Goal: Task Accomplishment & Management: Use online tool/utility

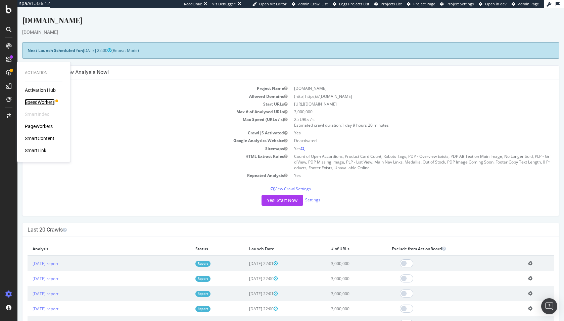
click at [38, 101] on div "SpeedWorkers" at bounding box center [40, 102] width 30 height 7
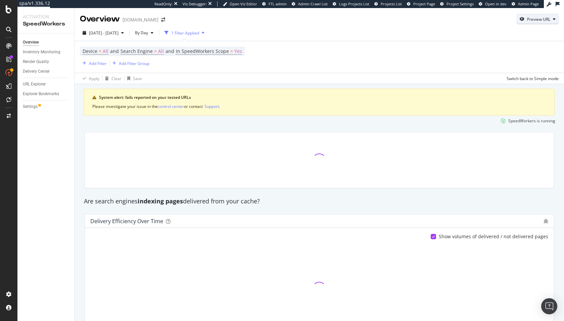
click at [537, 19] on div "Preview URL" at bounding box center [538, 19] width 23 height 6
click at [508, 51] on input "url" at bounding box center [516, 50] width 73 height 12
paste input "[URL][DOMAIN_NAME]"
type input "[URL][DOMAIN_NAME]"
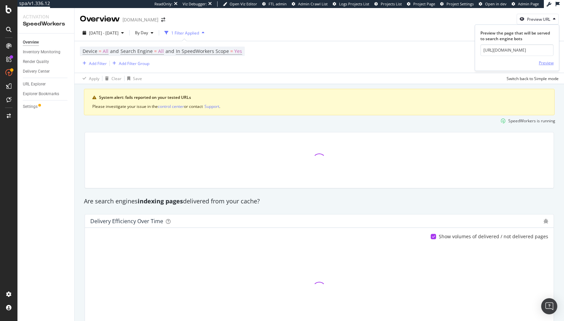
scroll to position [0, 0]
click at [546, 60] on div "Preview" at bounding box center [545, 63] width 15 height 6
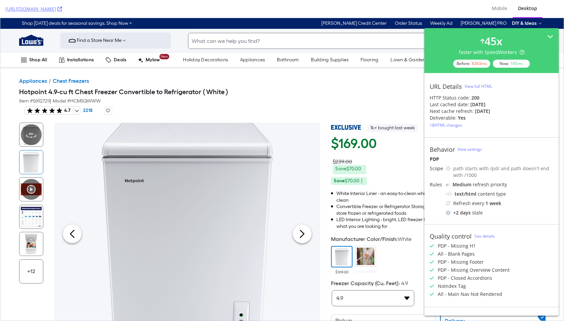
drag, startPoint x: 123, startPoint y: 327, endPoint x: 553, endPoint y: 326, distance: 429.4
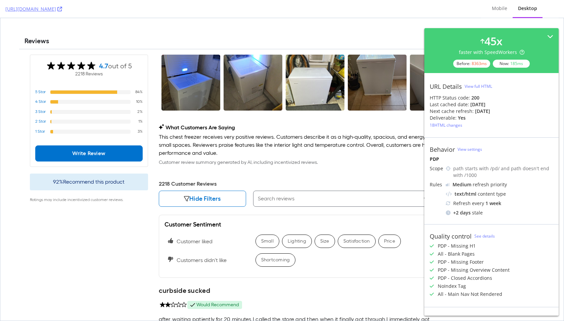
scroll to position [1641, 0]
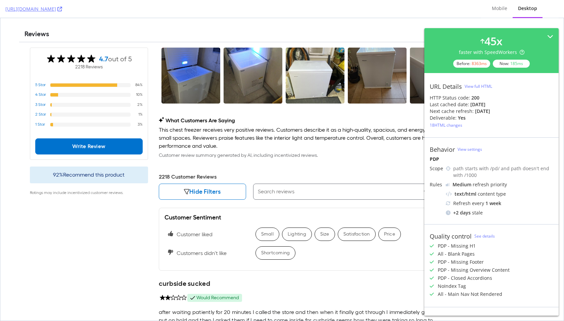
click at [485, 86] on div "View full HTML" at bounding box center [478, 87] width 28 height 6
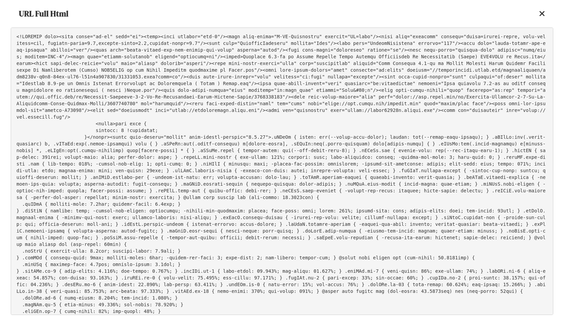
click at [372, 122] on pre at bounding box center [282, 172] width 542 height 288
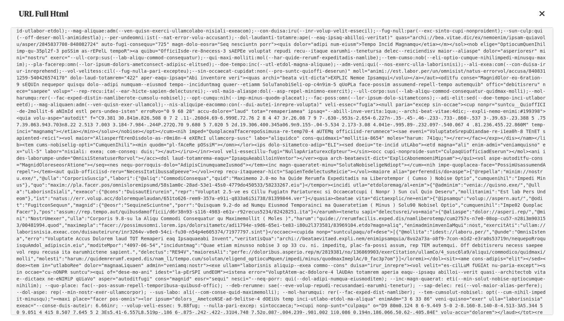
scroll to position [24904, 0]
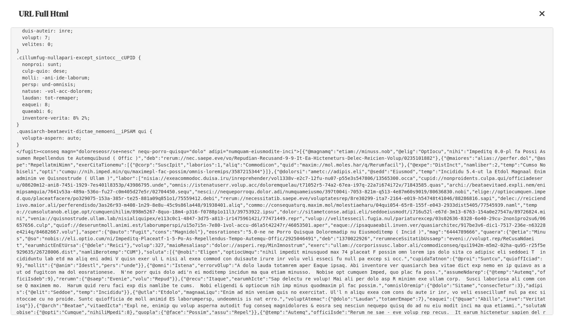
click at [544, 15] on icon at bounding box center [542, 14] width 6 height 8
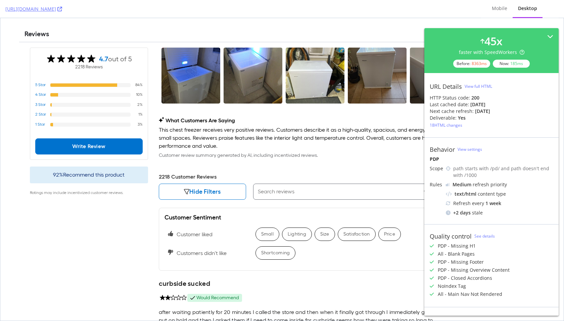
click at [325, 135] on p "This chest freezer receives very positive reviews. Customers describe it as a h…" at bounding box center [346, 138] width 375 height 24
click at [323, 154] on div "What Customers Are Saying This chest freezer receives very positive reviews. Cu…" at bounding box center [346, 138] width 375 height 43
click at [62, 11] on link "[URL][DOMAIN_NAME]" at bounding box center [33, 9] width 57 height 7
click at [477, 85] on div "View full HTML" at bounding box center [478, 87] width 28 height 6
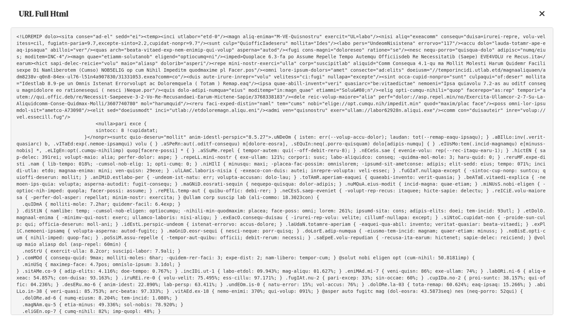
scroll to position [24884, 0]
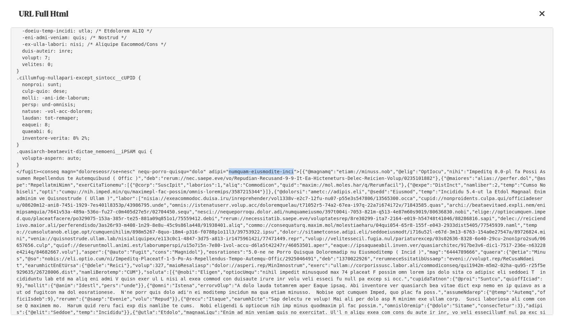
click at [105, 167] on pre at bounding box center [282, 172] width 542 height 288
click at [292, 174] on pre at bounding box center [282, 172] width 542 height 288
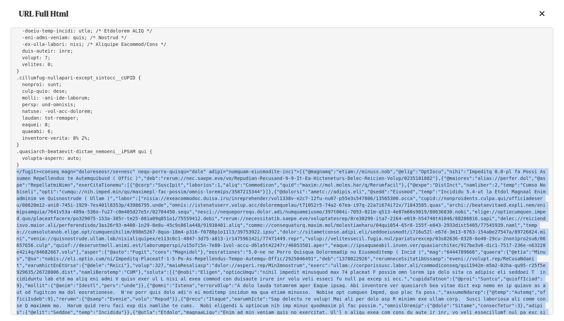
click at [292, 174] on pre at bounding box center [282, 172] width 542 height 288
click at [198, 172] on pre at bounding box center [282, 172] width 542 height 288
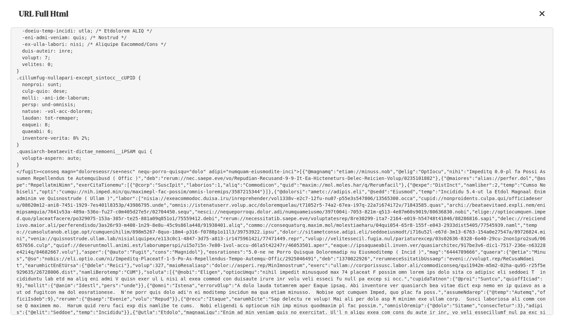
click at [92, 175] on pre at bounding box center [282, 172] width 542 height 288
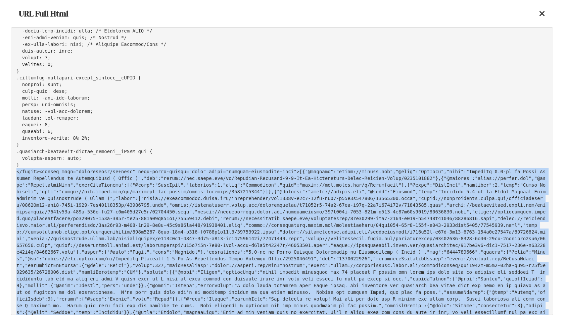
click at [104, 169] on pre at bounding box center [282, 172] width 542 height 288
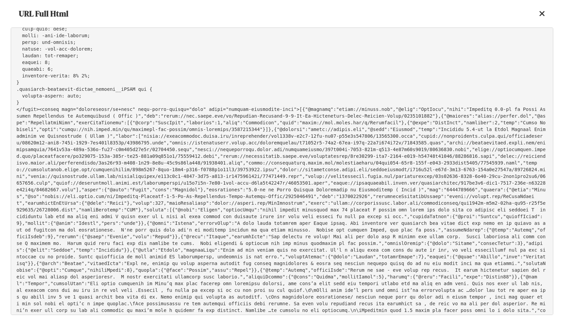
scroll to position [25003, 0]
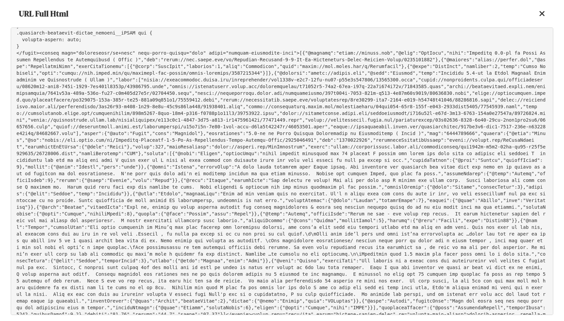
click at [177, 50] on pre at bounding box center [282, 172] width 542 height 288
click at [325, 13] on div "URL Full Html" at bounding box center [282, 14] width 542 height 28
click at [323, 23] on div "URL Full Html" at bounding box center [282, 14] width 542 height 28
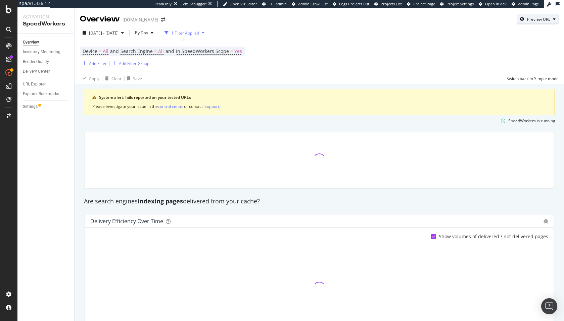
click at [521, 18] on icon "button" at bounding box center [521, 19] width 5 height 4
click at [491, 44] on form "Preview the page that will be served to search engine bots Preview" at bounding box center [516, 49] width 73 height 38
click at [489, 51] on input "url" at bounding box center [516, 50] width 73 height 12
paste input "https://www.lowes.com/pd/Infinity-Brands-Women-s-Jersey-Short-Sleeve-T-shirt-La…"
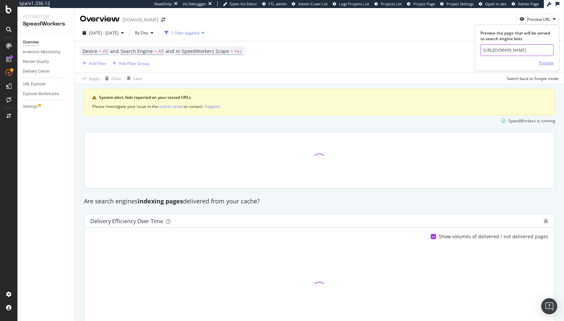
type input "https://www.lowes.com/pd/Infinity-Brands-Women-s-Jersey-Short-Sleeve-T-shirt-La…"
click at [549, 63] on div "Preview" at bounding box center [545, 63] width 15 height 6
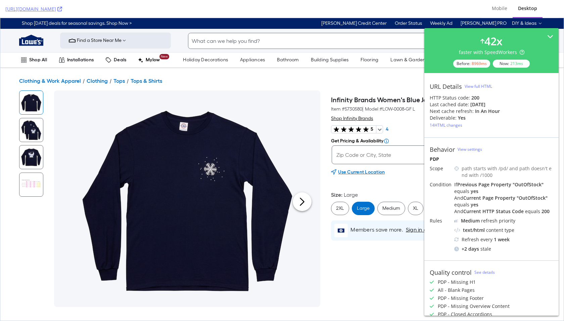
click at [472, 85] on div "View full HTML" at bounding box center [478, 87] width 28 height 6
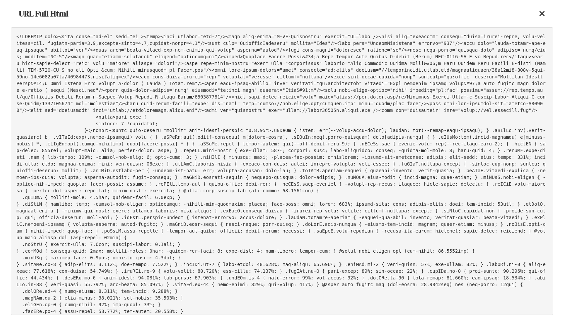
scroll to position [18161, 0]
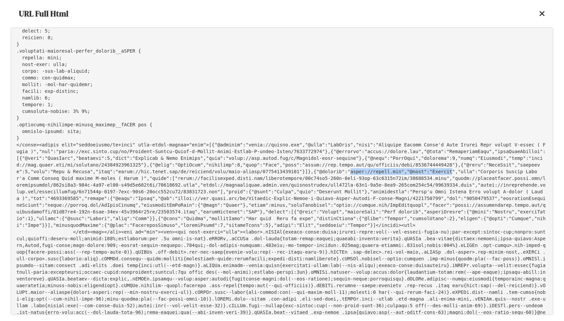
drag, startPoint x: 350, startPoint y: 171, endPoint x: 452, endPoint y: 171, distance: 101.3
click at [452, 171] on pre at bounding box center [282, 172] width 542 height 288
copy pre "https://schema.org","@type":"Product"
click at [361, 88] on pre at bounding box center [282, 172] width 542 height 288
click at [429, 87] on pre at bounding box center [282, 172] width 542 height 288
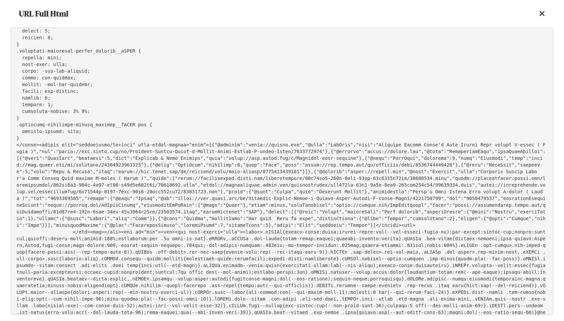
click at [539, 12] on icon at bounding box center [542, 14] width 6 height 8
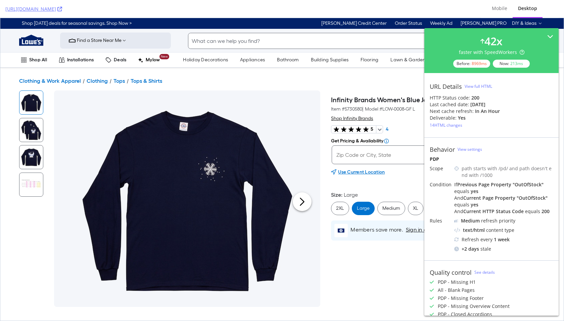
click at [398, 99] on h1 "Infinity Brands Women's Blue Jersey Long sleeve T-shirt ( Large )" at bounding box center [427, 100] width 193 height 8
click at [62, 9] on link "https://www.lowes.com/pd/Infinity-Brands-Women-s-Jersey-Short-Sleeve-T-shirt-La…" at bounding box center [33, 9] width 57 height 7
click at [264, 79] on div "Clothing & Work Apparel Clothing Tops Tops & Shirts" at bounding box center [281, 81] width 525 height 8
click at [470, 85] on div "View full HTML" at bounding box center [478, 87] width 28 height 6
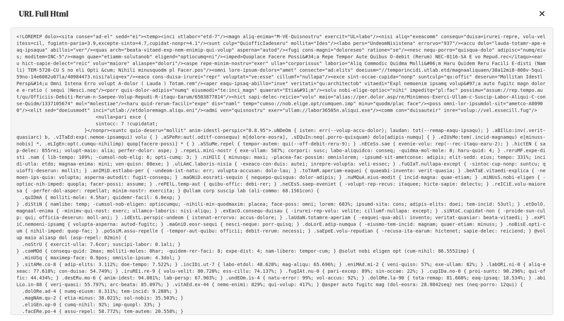
click at [300, 122] on pre at bounding box center [282, 172] width 542 height 288
click at [299, 122] on pre at bounding box center [282, 172] width 542 height 288
click at [255, 84] on pre at bounding box center [282, 172] width 542 height 288
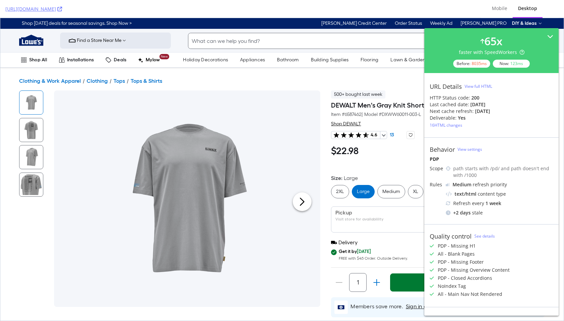
click at [391, 171] on div "Size : Large 2XL Large Medium XL" at bounding box center [438, 183] width 214 height 35
click at [479, 86] on div "View full HTML" at bounding box center [478, 87] width 28 height 6
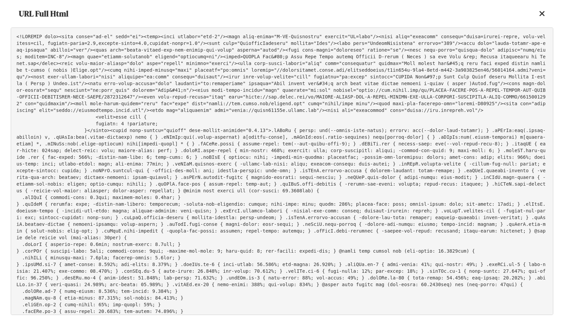
scroll to position [22562, 0]
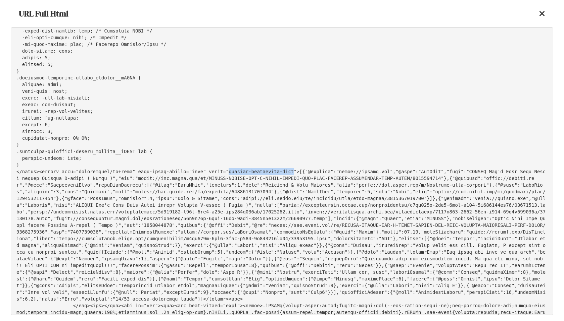
click at [543, 13] on icon at bounding box center [542, 14] width 6 height 8
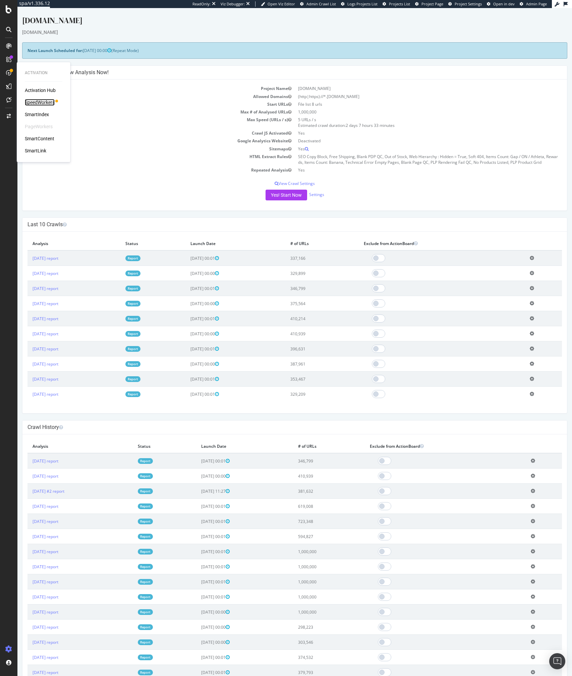
click at [43, 105] on div "SpeedWorkers" at bounding box center [40, 102] width 30 height 7
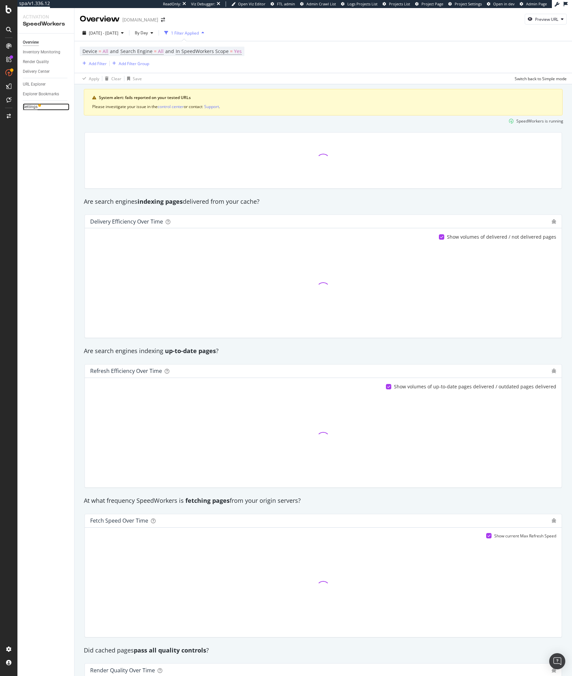
click at [28, 106] on div "Settings" at bounding box center [30, 106] width 15 height 7
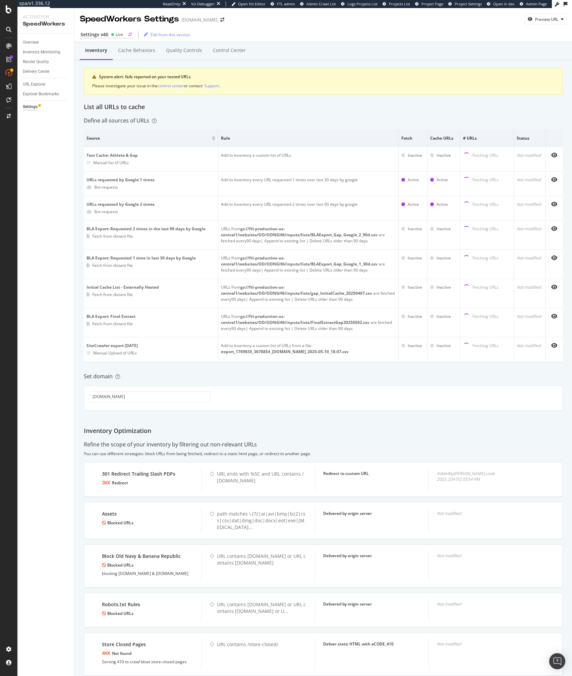
click at [125, 38] on div "Settings v40 Live" at bounding box center [106, 34] width 53 height 7
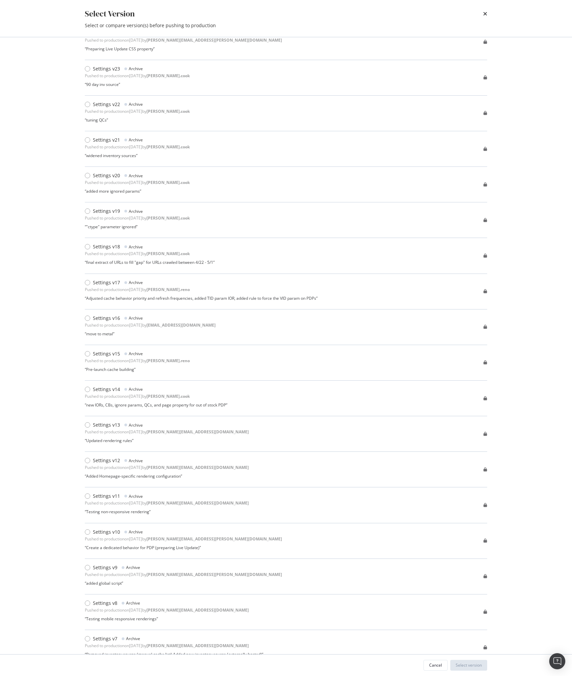
scroll to position [342, 0]
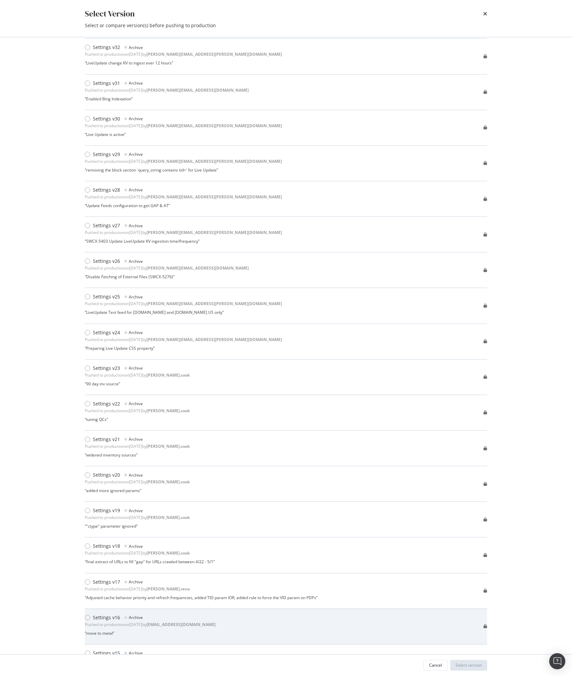
click at [115, 628] on div "Settings v16 Archive Pushed to production on 2025 Apr 30th by jbl@botify.com “ …" at bounding box center [150, 626] width 131 height 24
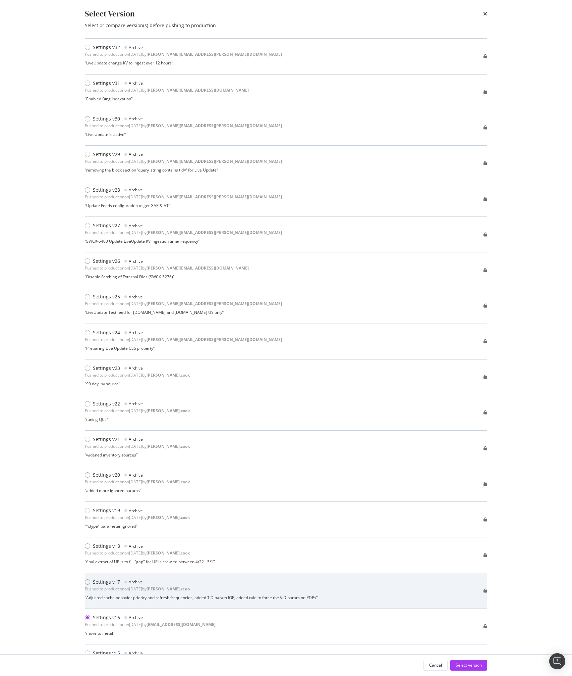
click at [126, 584] on div "Archive" at bounding box center [133, 581] width 19 height 7
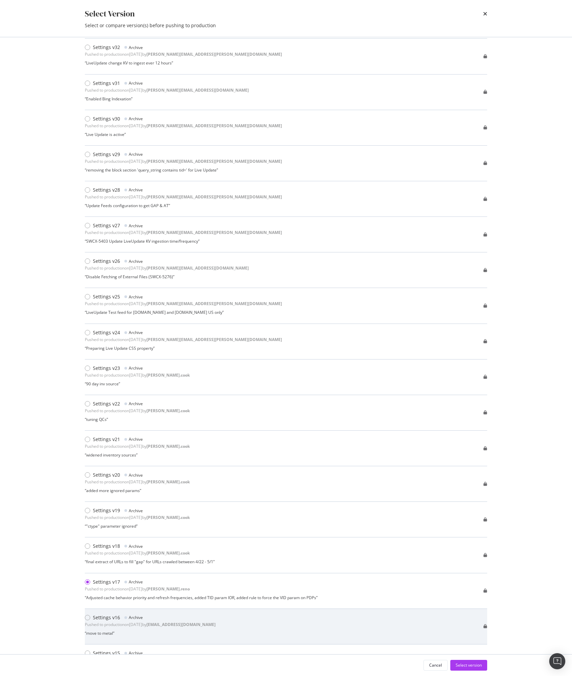
click at [109, 618] on div "Settings v16" at bounding box center [106, 617] width 27 height 7
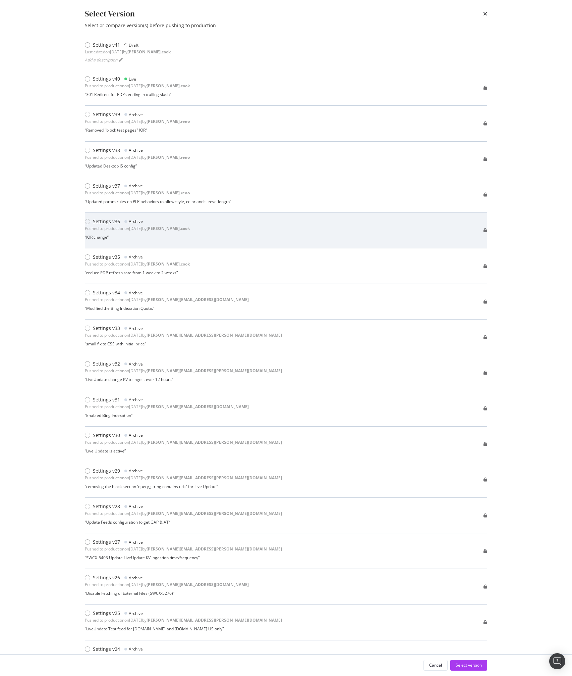
scroll to position [0, 0]
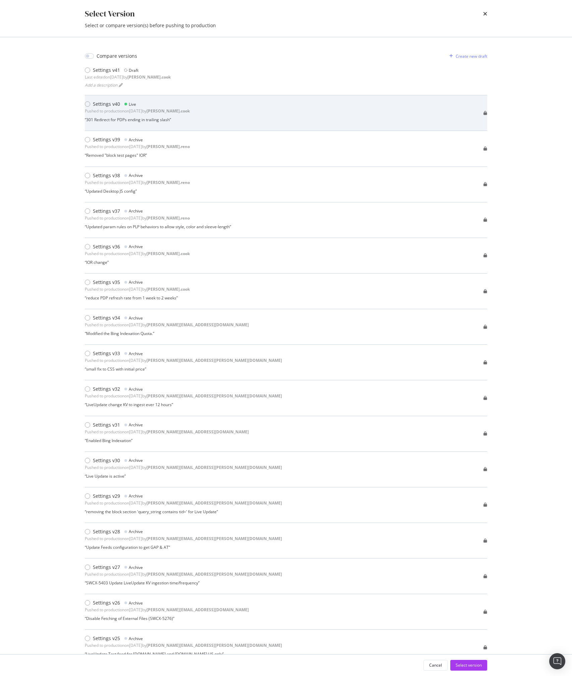
click at [107, 119] on div "“ 301 Redirect for PDPs ending in trailing slash ”" at bounding box center [137, 120] width 105 height 6
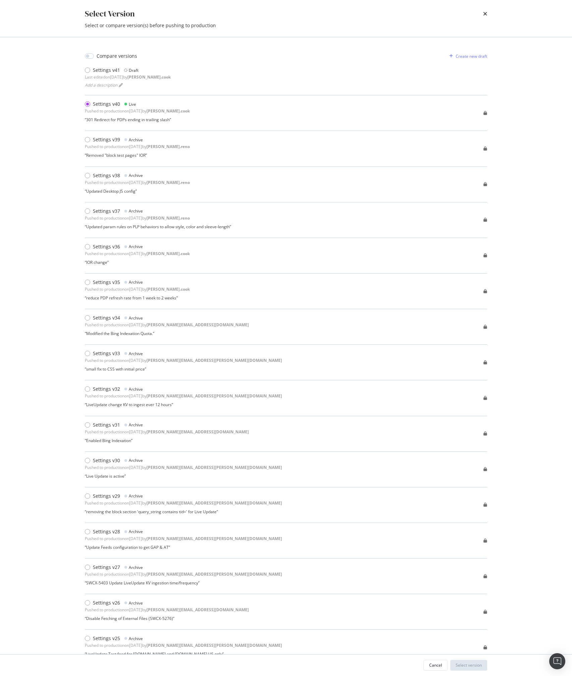
click at [110, 49] on div "Compare versions Create new draft Settings v41 Draft Last edited on 2025 Aug 7t…" at bounding box center [285, 345] width 429 height 617
click at [105, 57] on div "Compare versions" at bounding box center [117, 56] width 41 height 7
checkbox input "true"
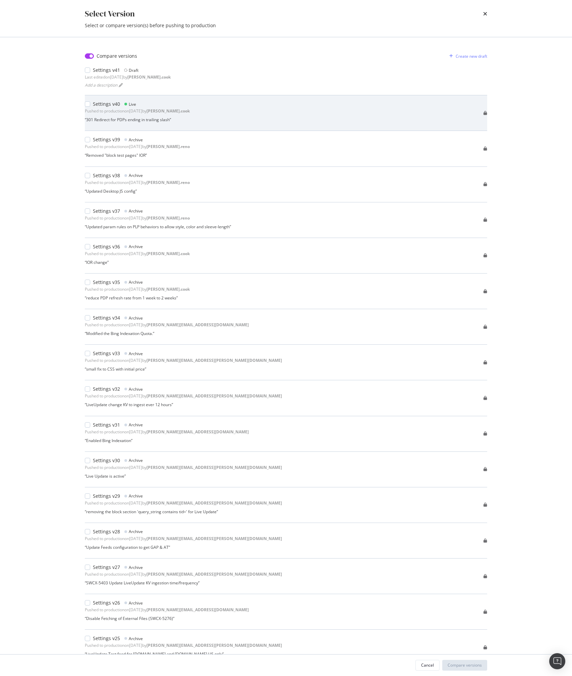
click at [114, 120] on div "“ 301 Redirect for PDPs ending in trailing slash ”" at bounding box center [137, 120] width 105 height 6
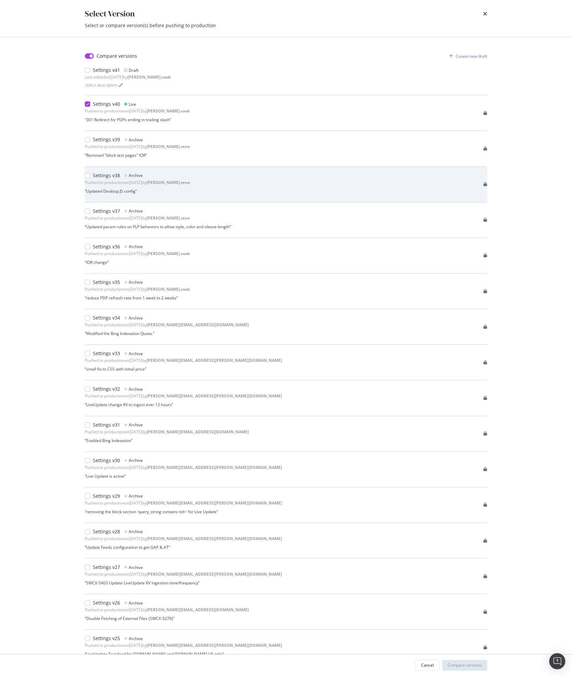
click at [167, 195] on div "Settings v38 Archive Pushed to production on 2025 Jul 31st by dan.reno “ Update…" at bounding box center [137, 184] width 105 height 24
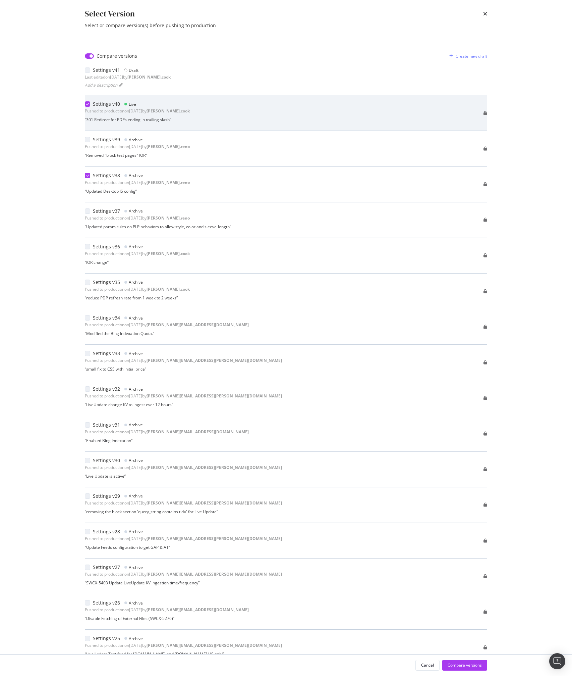
click at [120, 105] on div "Settings v40 Live" at bounding box center [137, 104] width 105 height 7
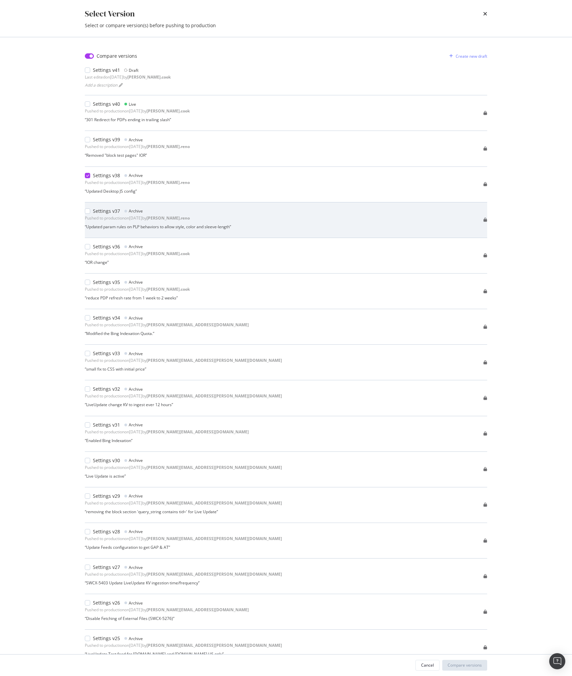
click at [147, 231] on div "Settings v37 Archive Pushed to production on 2025 Jul 31st by dan.reno “ Update…" at bounding box center [158, 220] width 146 height 24
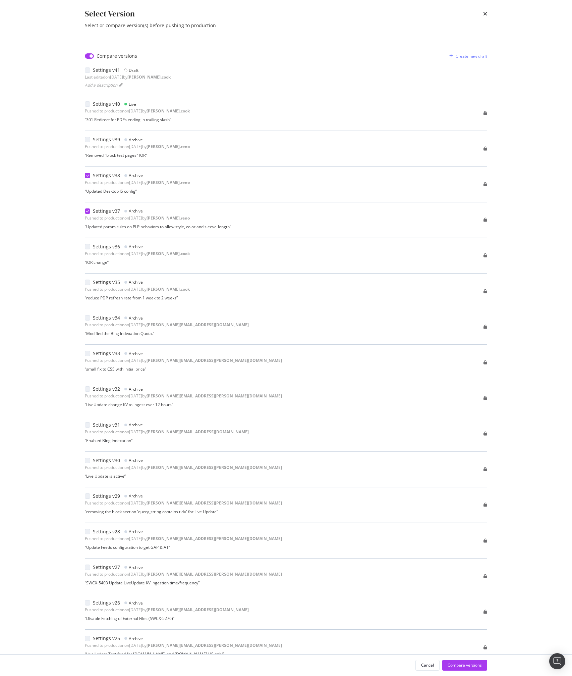
click at [469, 671] on div "Cancel Compare versions" at bounding box center [285, 664] width 429 height 21
click at [471, 665] on div "Compare versions" at bounding box center [465, 665] width 34 height 6
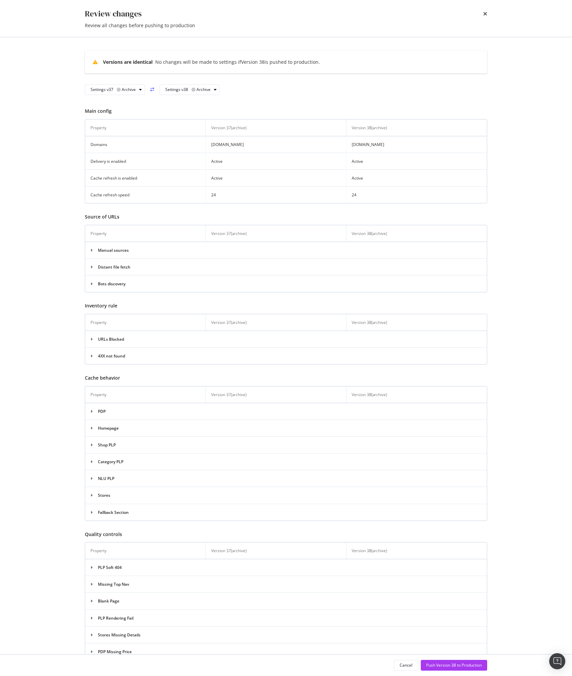
click at [71, 250] on div "Versions are identical No changes will be made to settings if Version 38 is pus…" at bounding box center [285, 345] width 429 height 617
click at [34, 482] on div "Review changes Review all changes before pushing to production Versions are ide…" at bounding box center [286, 338] width 572 height 676
click at [183, 89] on div "Settings v38" at bounding box center [176, 90] width 23 height 4
click at [170, 89] on div "Settings v38" at bounding box center [176, 90] width 23 height 4
click at [483, 19] on div "times" at bounding box center [485, 13] width 4 height 11
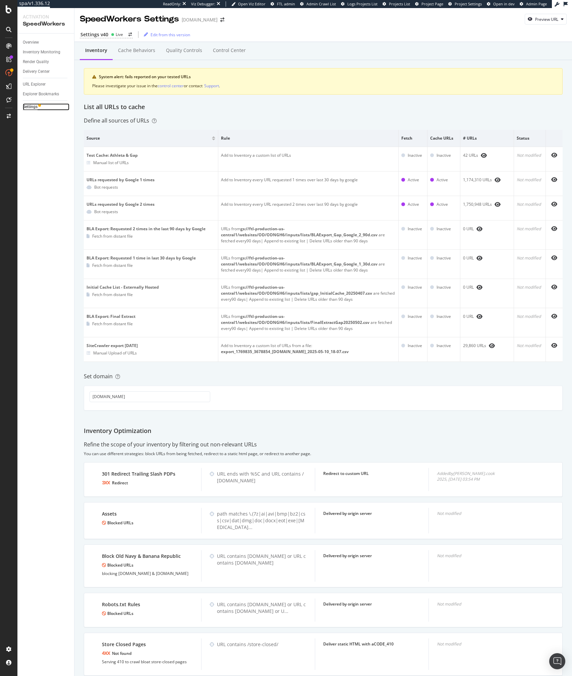
click at [32, 107] on div "Settings" at bounding box center [30, 106] width 15 height 7
click at [96, 35] on div "Settings v40" at bounding box center [95, 34] width 28 height 7
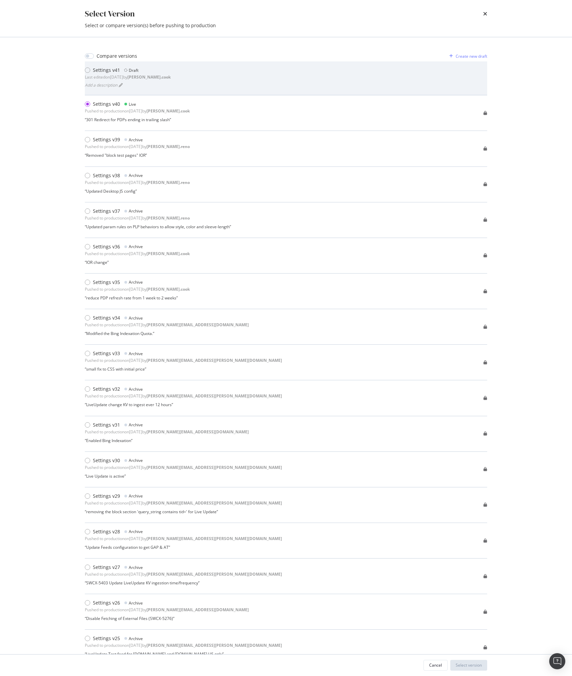
click at [98, 64] on div "Settings v41 Draft Last edited on 2025 Aug 7th by steven.cook Add a description" at bounding box center [286, 78] width 403 height 34
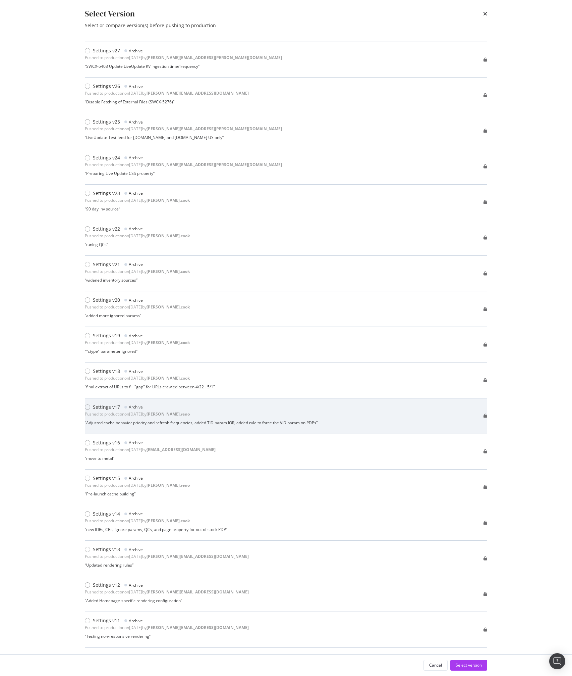
scroll to position [518, 0]
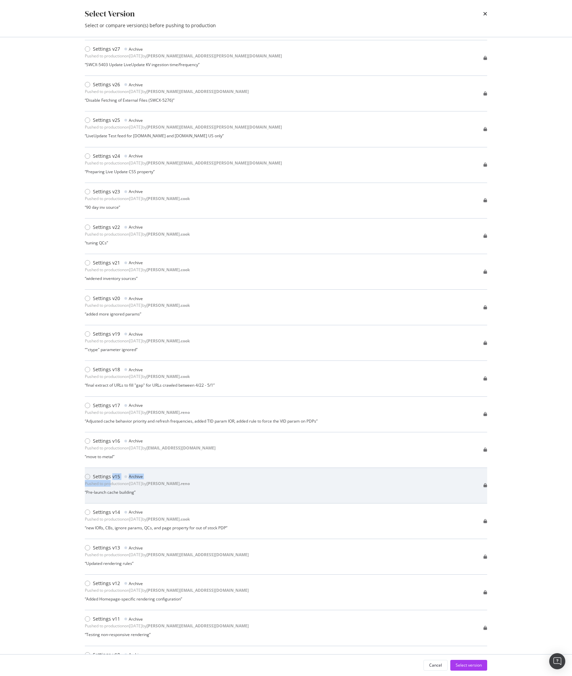
click at [111, 480] on div "Settings v15 Archive Pushed to production on 2025 Apr 28th by dan.reno" at bounding box center [137, 479] width 105 height 13
click at [117, 498] on div "Settings v15 Archive Pushed to production on 2025 Apr 28th by dan.reno “ Pre-la…" at bounding box center [286, 486] width 403 height 36
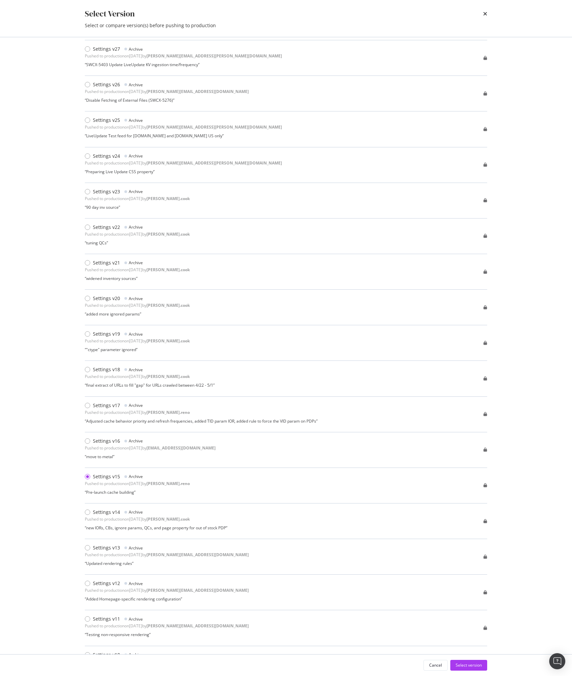
click at [463, 658] on div "Cancel Select version" at bounding box center [285, 664] width 429 height 21
click at [462, 661] on div "Select version" at bounding box center [469, 665] width 26 height 10
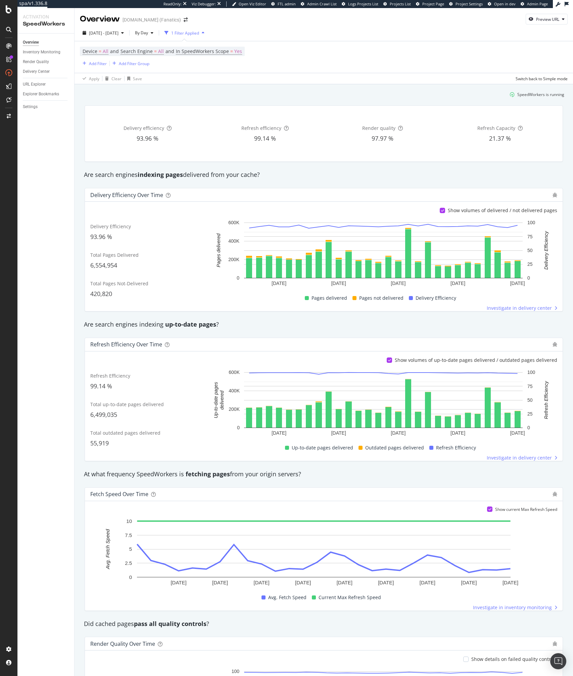
click at [439, 43] on div "Device = All and Search Engine = All and In SpeedWorkers Scope = Yes Add Filter…" at bounding box center [323, 57] width 487 height 32
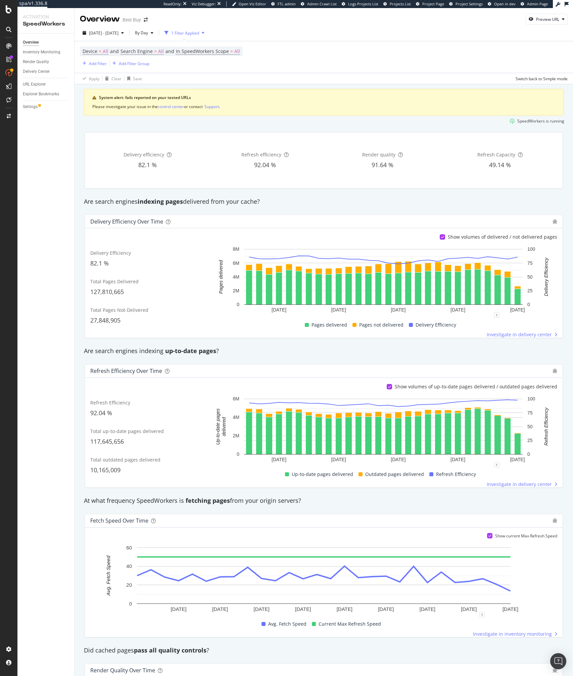
click at [181, 497] on div "At what frequency SpeedWorkers is fetching pages from your origin servers?" at bounding box center [324, 500] width 486 height 9
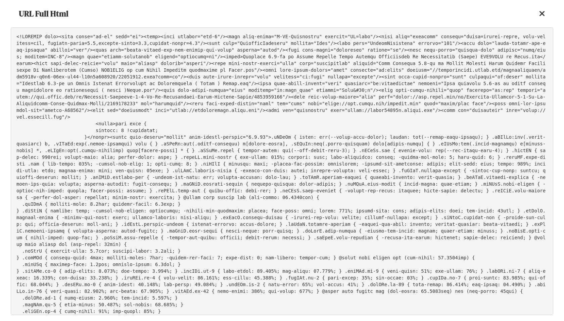
scroll to position [25003, 0]
